Goal: Task Accomplishment & Management: Use online tool/utility

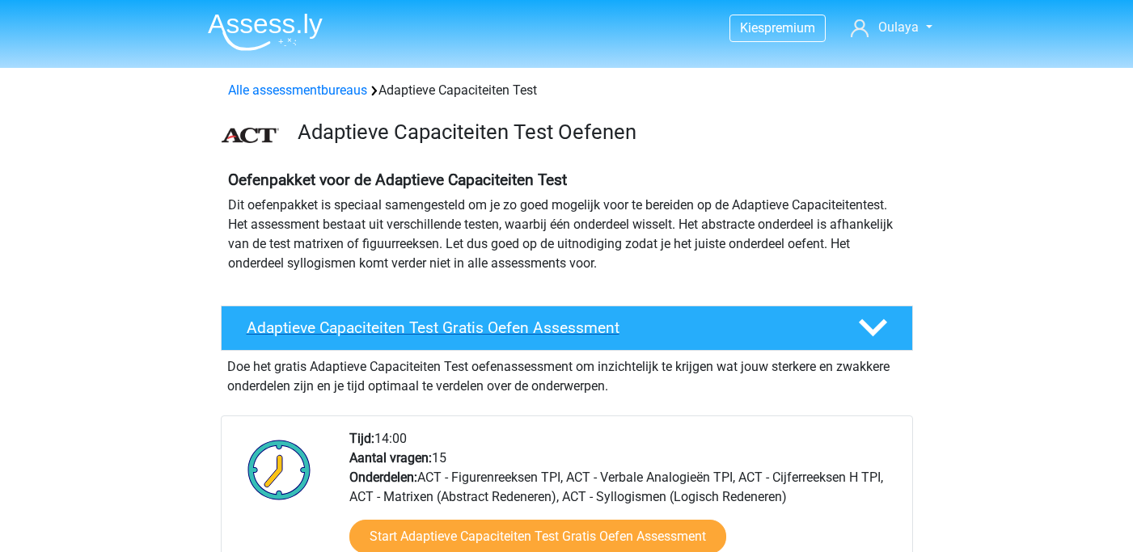
scroll to position [197, 0]
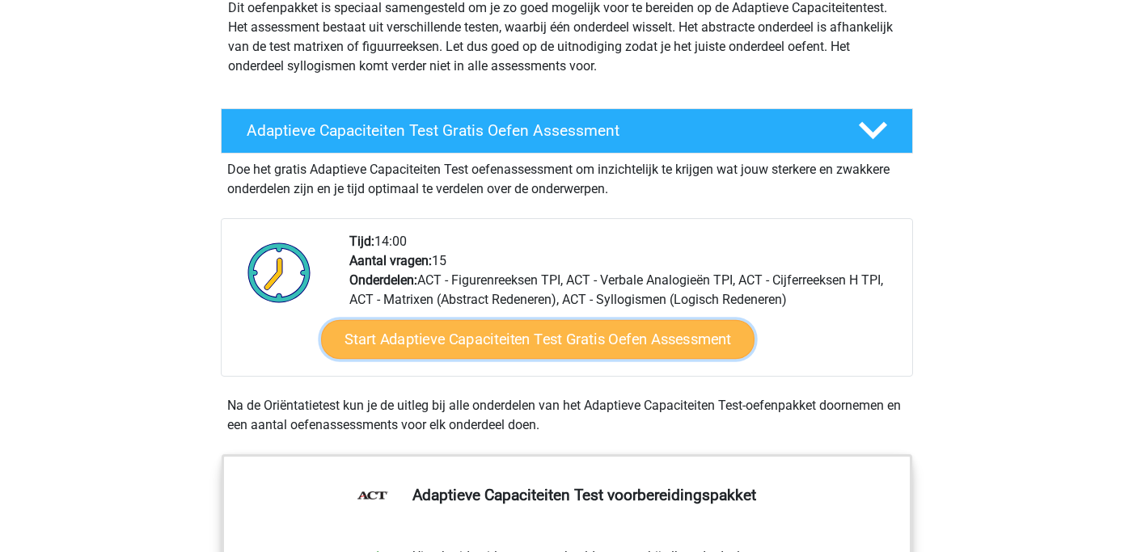
click at [522, 341] on link "Start Adaptieve Capaciteiten Test Gratis Oefen Assessment" at bounding box center [537, 339] width 433 height 39
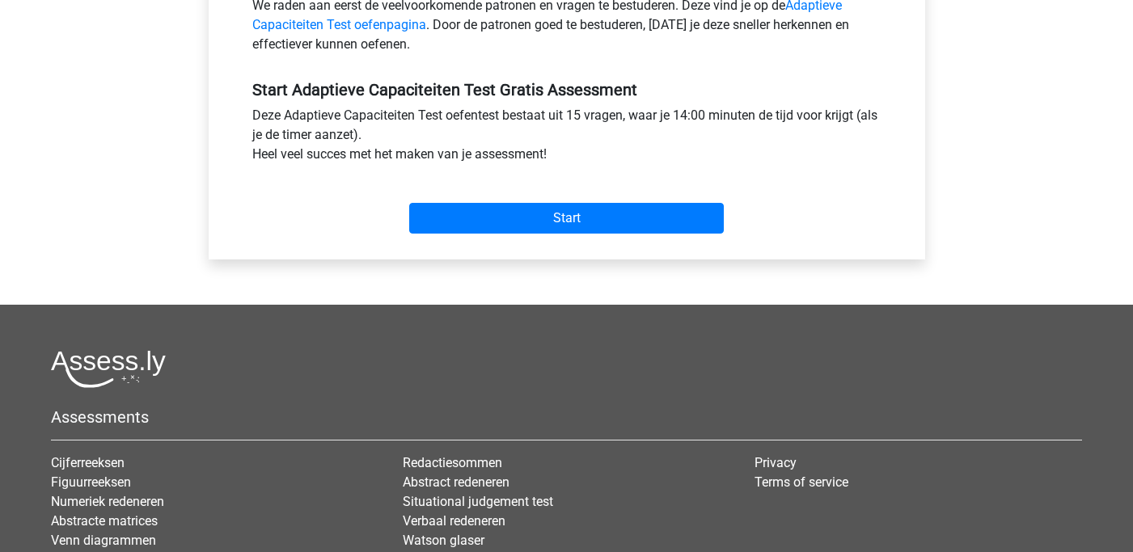
scroll to position [596, 0]
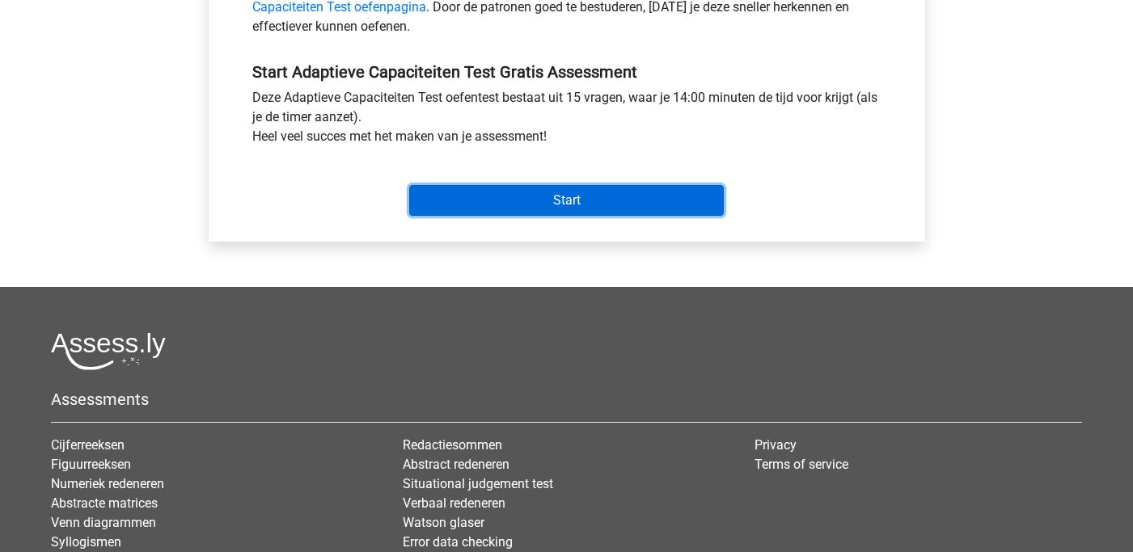
click at [521, 205] on input "Start" at bounding box center [566, 200] width 315 height 31
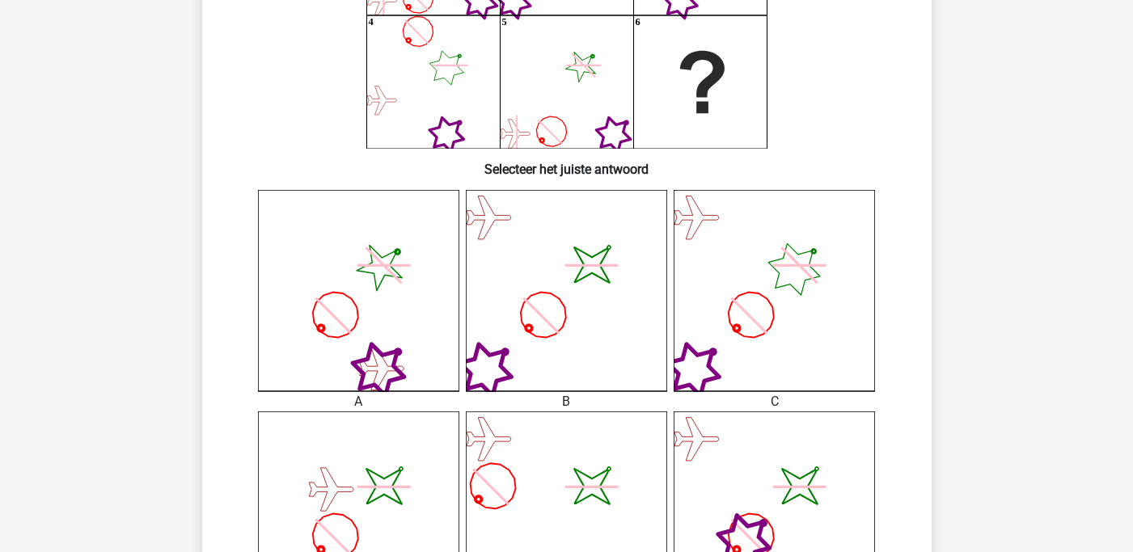
scroll to position [284, 0]
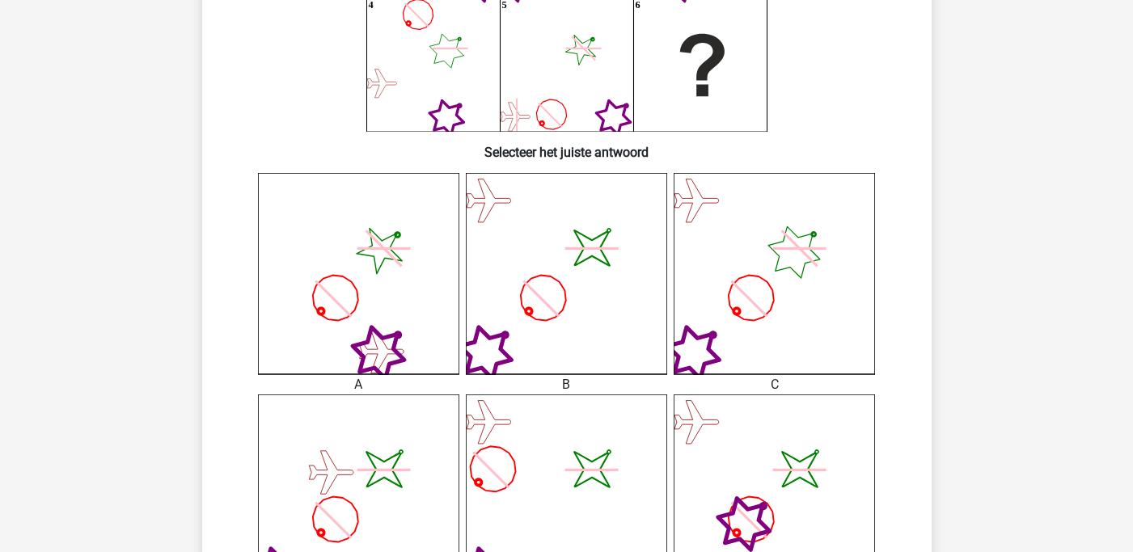
click at [555, 315] on icon at bounding box center [541, 299] width 36 height 36
click at [546, 272] on icon "image/svg+xml" at bounding box center [566, 273] width 201 height 201
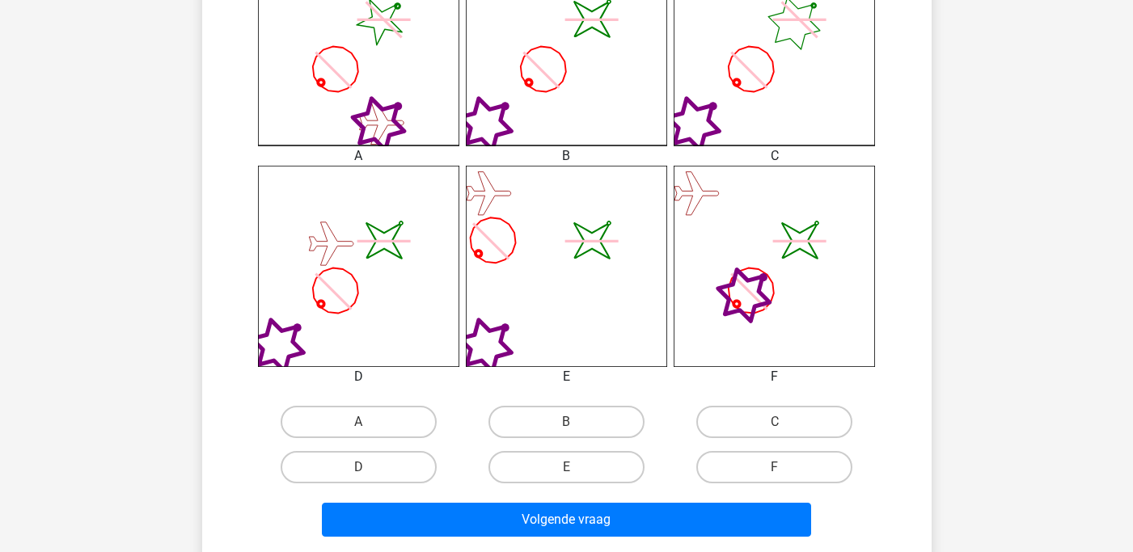
scroll to position [527, 0]
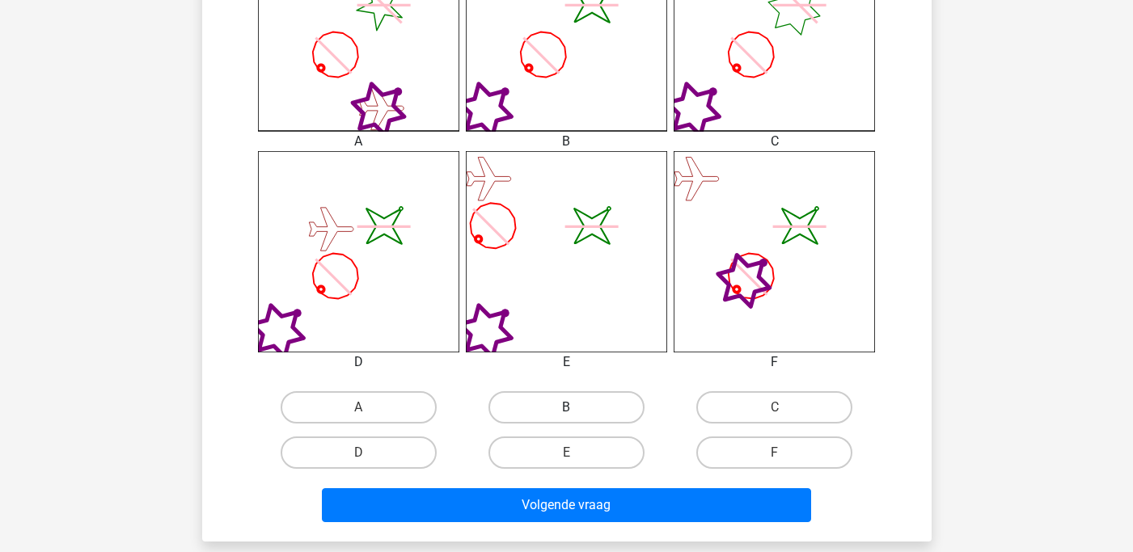
click at [586, 406] on label "B" at bounding box center [566, 407] width 156 height 32
click at [577, 408] on input "B" at bounding box center [571, 413] width 11 height 11
radio input "true"
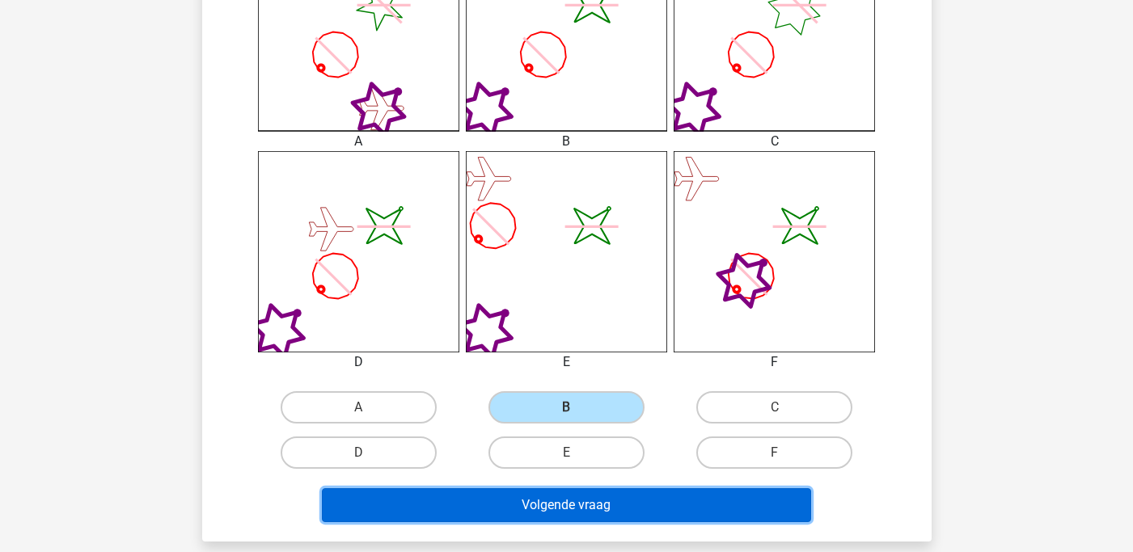
click at [580, 505] on button "Volgende vraag" at bounding box center [566, 505] width 489 height 34
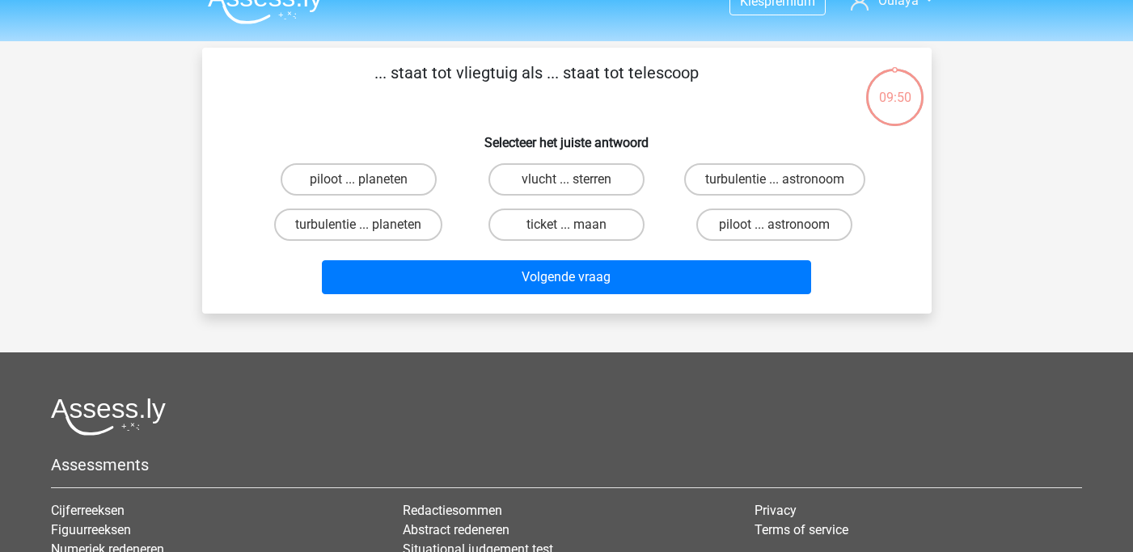
scroll to position [0, 0]
